Goal: Obtain resource: Obtain resource

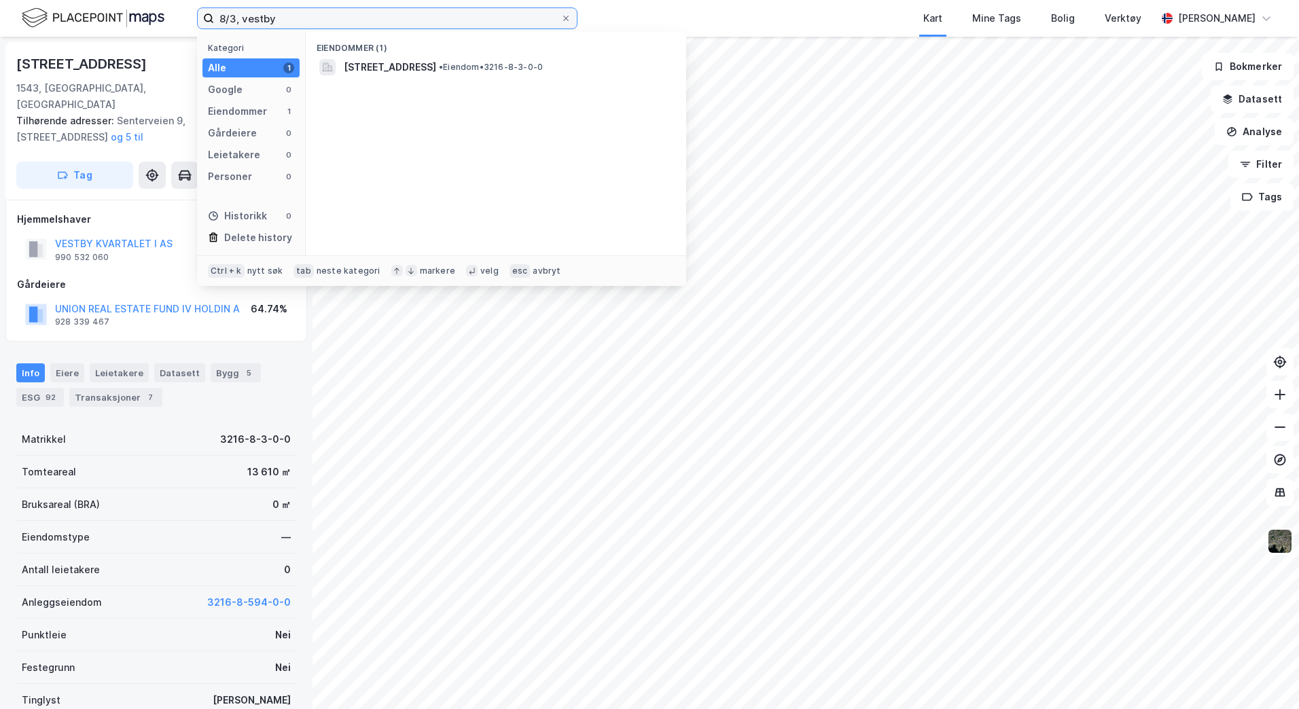
drag, startPoint x: 286, startPoint y: 17, endPoint x: 184, endPoint y: 8, distance: 102.3
click at [184, 8] on div "8/3, vestby Kategori Alle 1 Google 0 Eiendommer 1 Gårdeiere 0 Leietakere 0 Pers…" at bounding box center [649, 18] width 1299 height 37
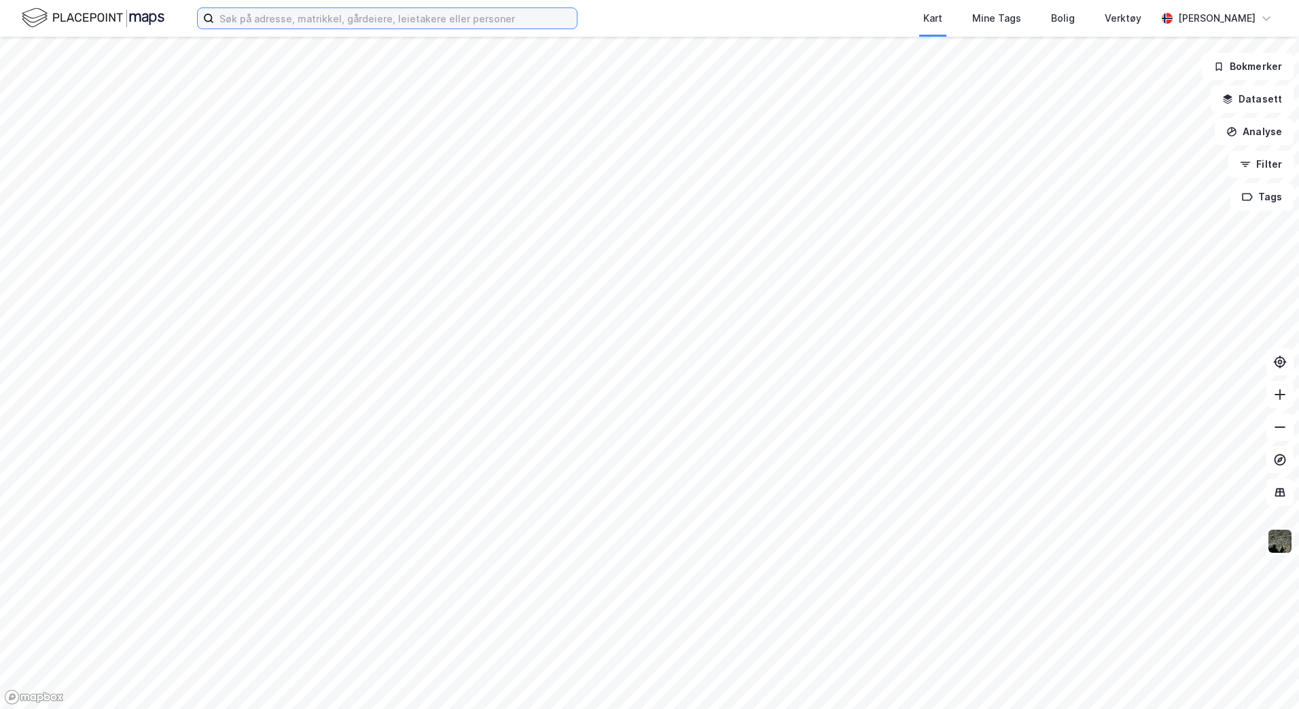
click at [227, 16] on input at bounding box center [395, 18] width 363 height 20
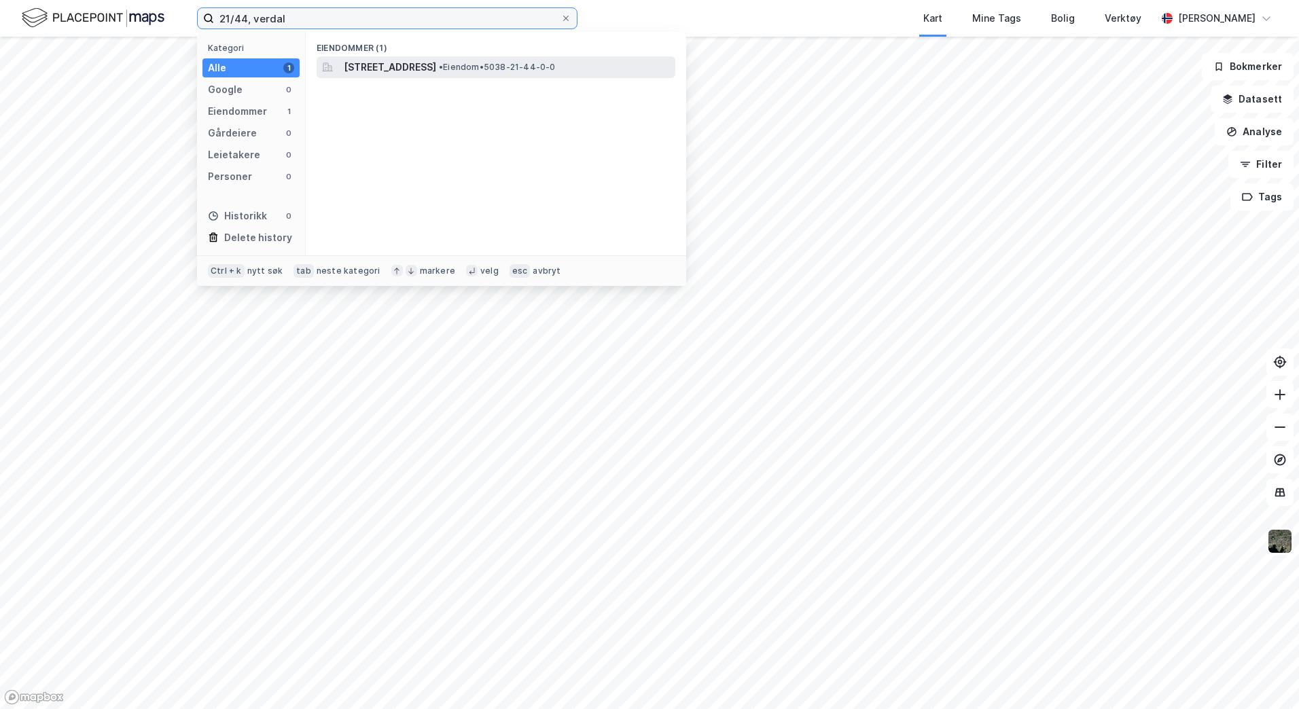
type input "21/44, verdal"
click at [401, 69] on span "Kvislavegen 9, 7654, VERDAL, VERDAL" at bounding box center [390, 67] width 92 height 16
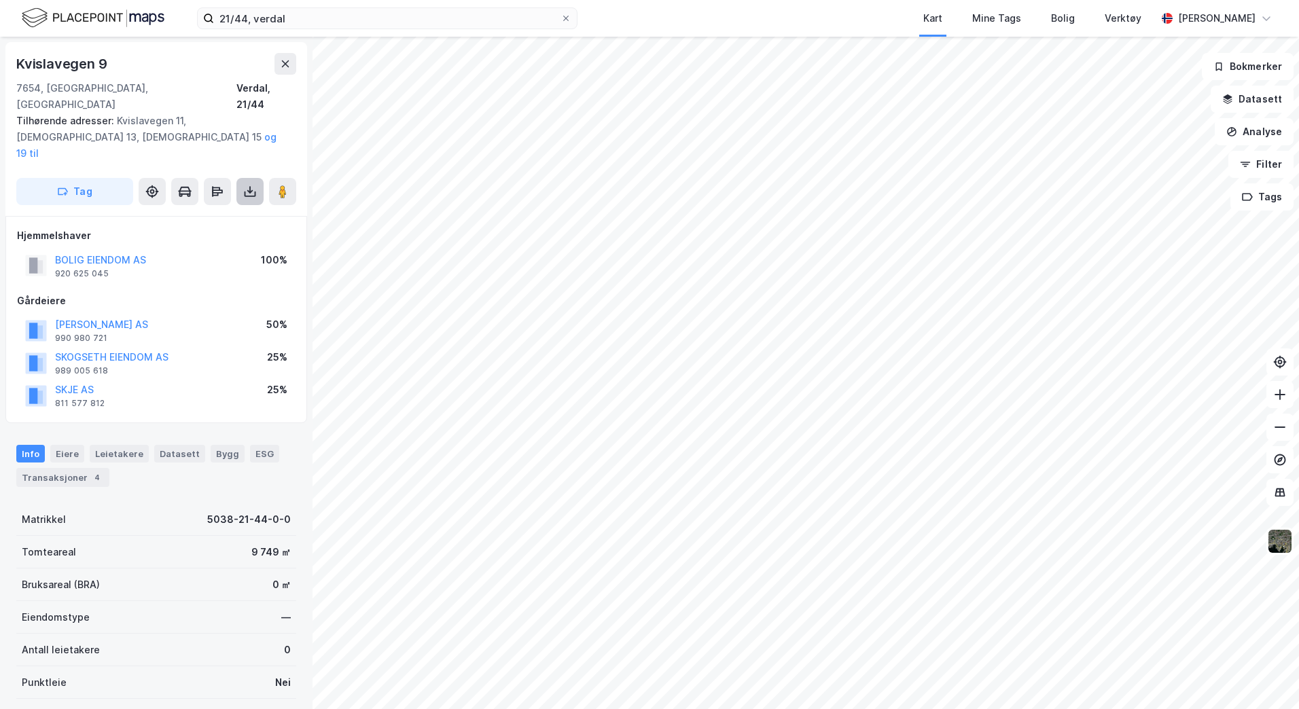
click at [247, 185] on icon at bounding box center [250, 192] width 14 height 14
click at [230, 208] on div "Last ned grunnbok" at bounding box center [191, 219] width 145 height 22
